Goal: Check status: Check status

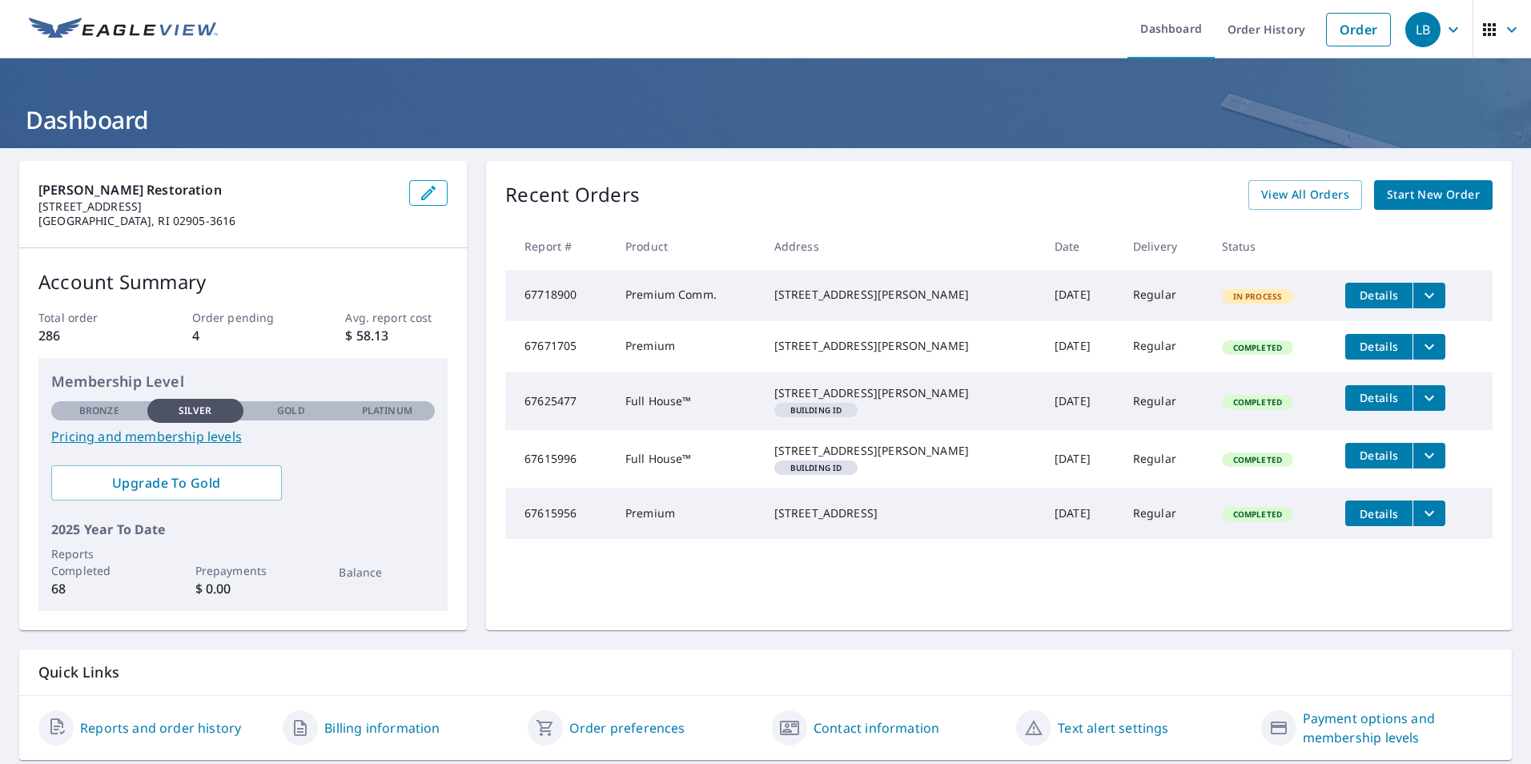
scroll to position [50, 0]
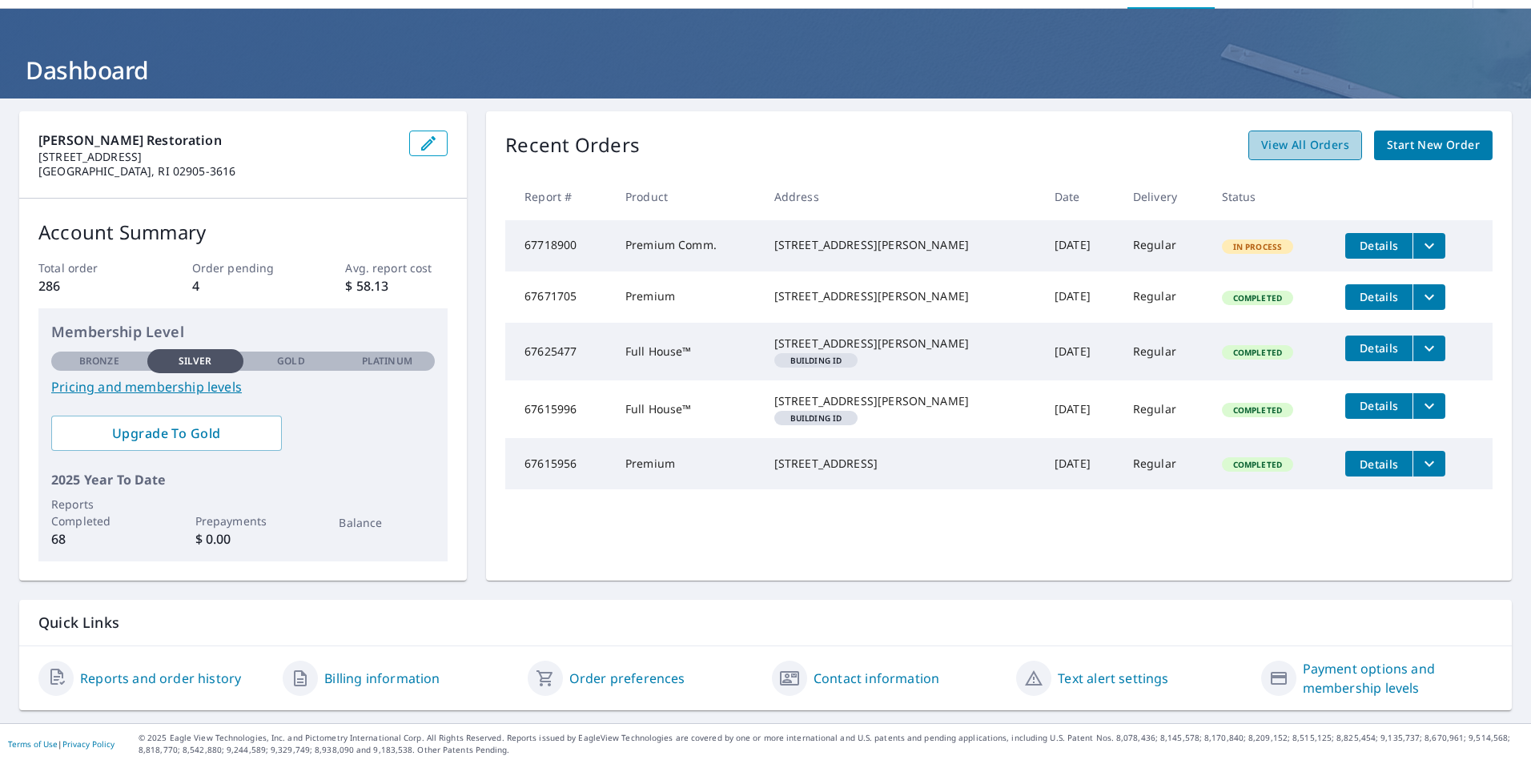
click at [1276, 147] on span "View All Orders" at bounding box center [1305, 145] width 88 height 20
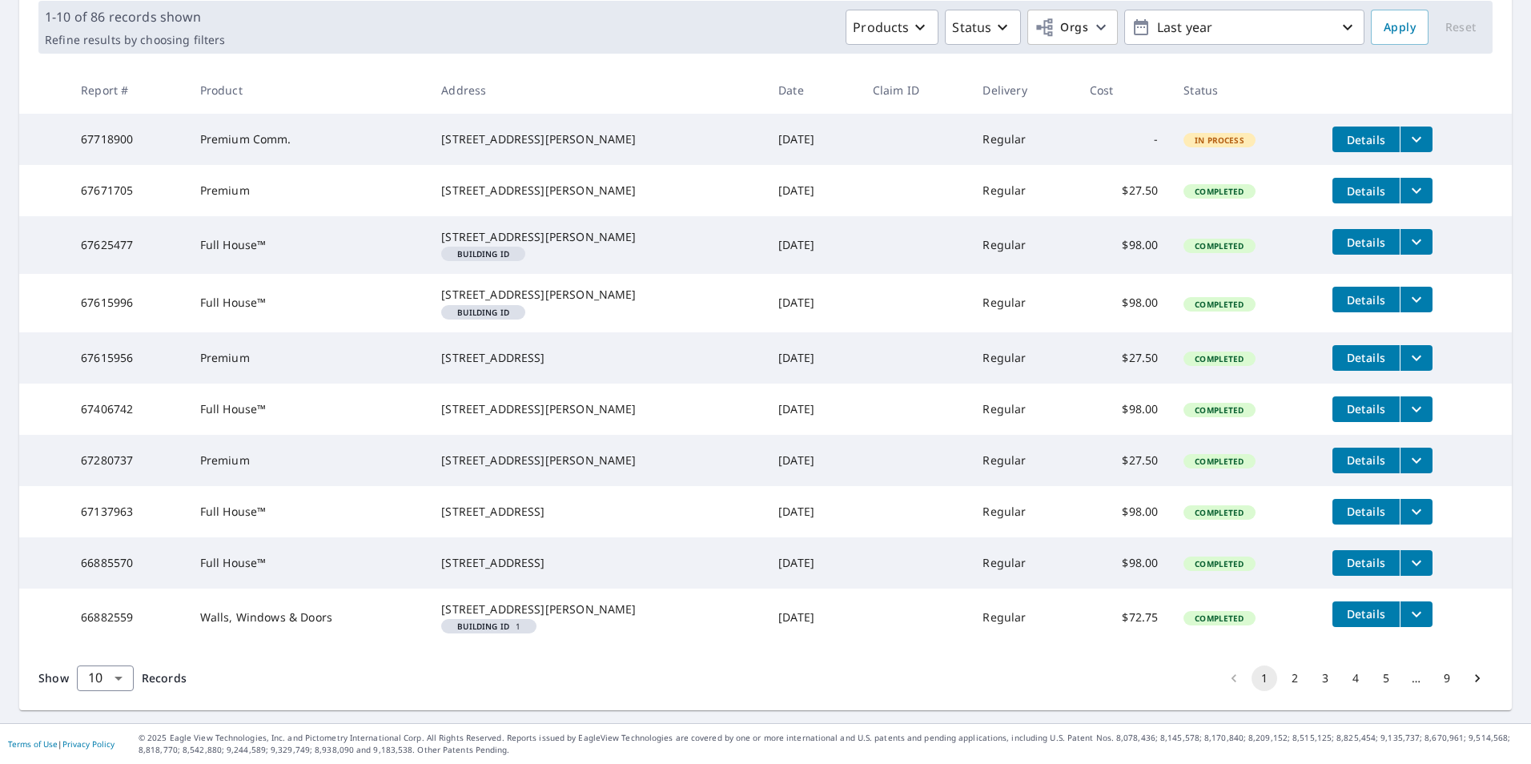
scroll to position [334, 0]
click at [1289, 675] on button "2" at bounding box center [1295, 678] width 26 height 26
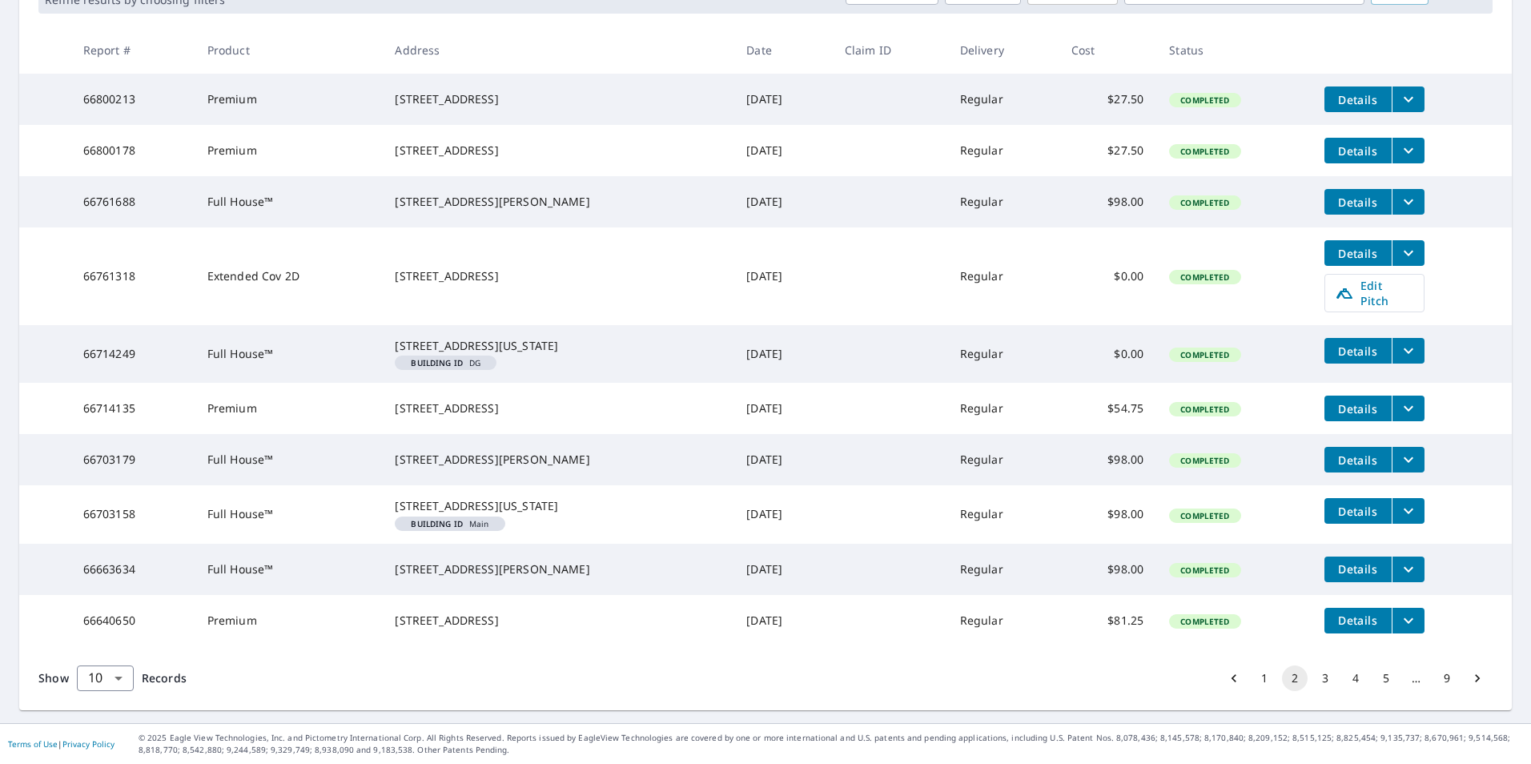
scroll to position [347, 0]
click at [1315, 673] on button "3" at bounding box center [1325, 678] width 26 height 26
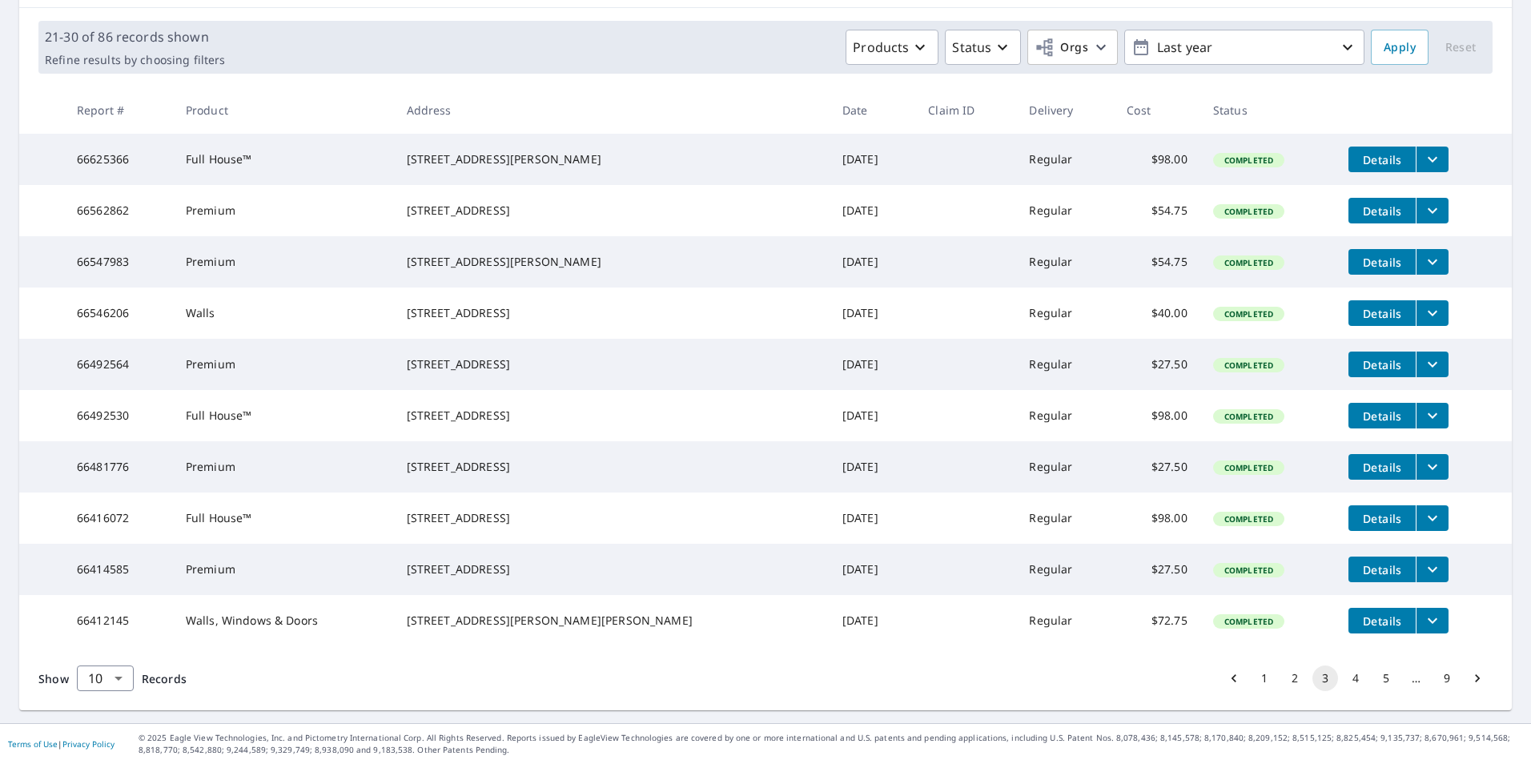
scroll to position [285, 0]
click at [1344, 676] on button "4" at bounding box center [1356, 678] width 26 height 26
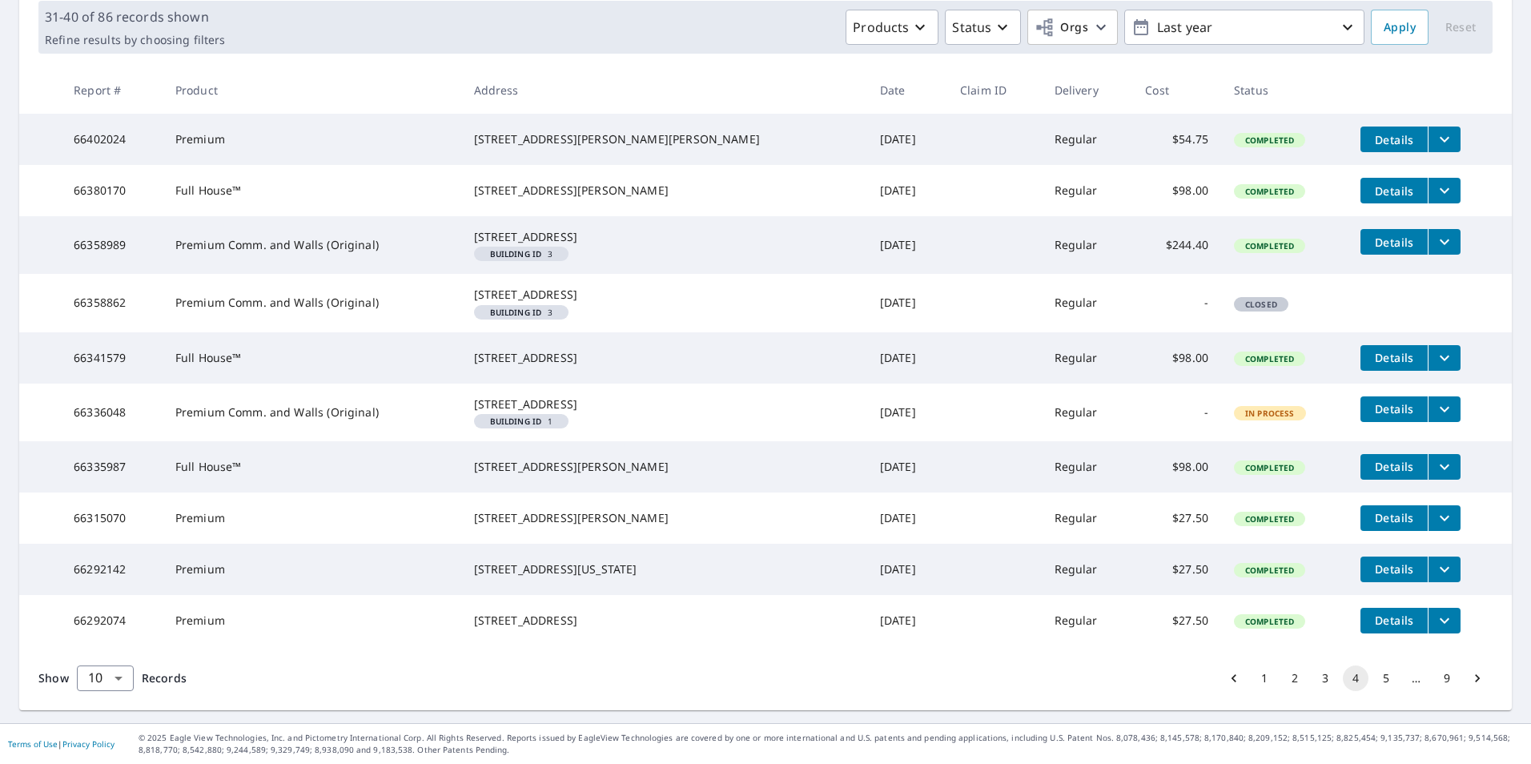
scroll to position [320, 0]
